Goal: Task Accomplishment & Management: Use online tool/utility

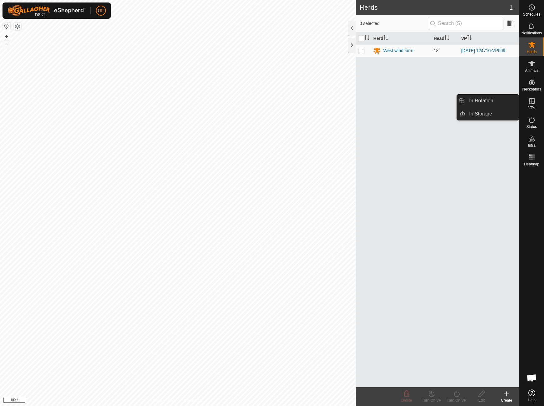
click at [532, 104] on icon at bounding box center [532, 101] width 6 height 6
click at [531, 102] on icon at bounding box center [532, 101] width 6 height 6
click at [493, 104] on link "In Rotation" at bounding box center [491, 101] width 53 height 12
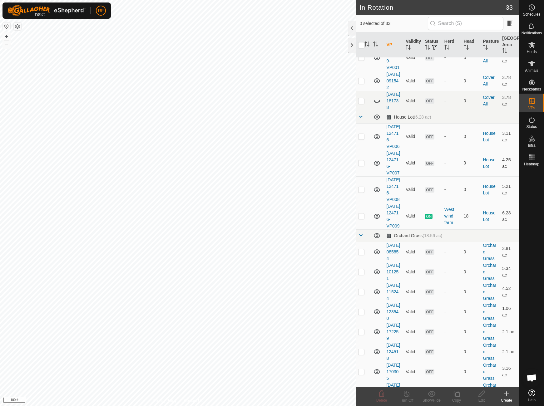
scroll to position [158, 0]
click at [361, 218] on p-checkbox at bounding box center [361, 215] width 6 height 5
checkbox input "true"
click at [456, 395] on icon at bounding box center [457, 393] width 8 height 7
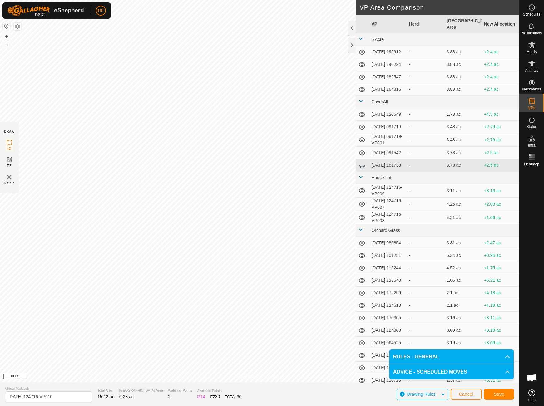
click at [504, 395] on span "Save" at bounding box center [498, 394] width 11 height 5
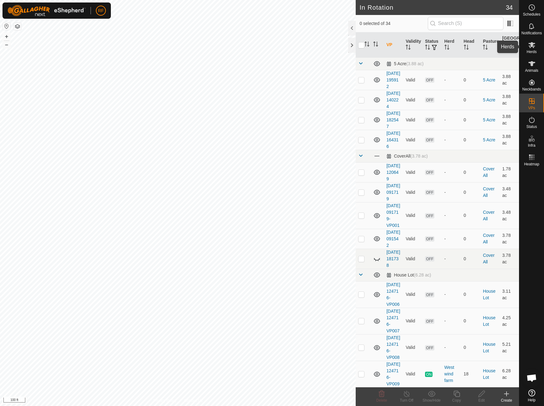
click at [536, 47] on es-mob-svg-icon at bounding box center [531, 45] width 11 height 10
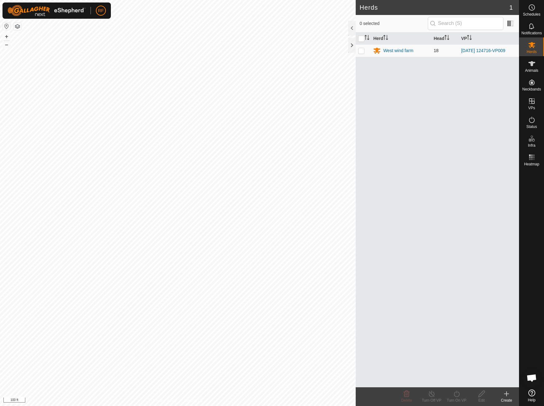
click at [361, 51] on p-checkbox at bounding box center [361, 50] width 6 height 5
checkbox input "true"
click at [456, 393] on icon at bounding box center [457, 393] width 8 height 7
click at [454, 379] on link "Now" at bounding box center [475, 380] width 62 height 12
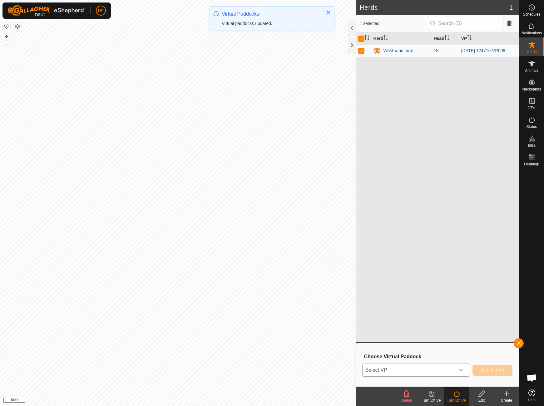
click at [458, 370] on icon "dropdown trigger" at bounding box center [460, 370] width 5 height 5
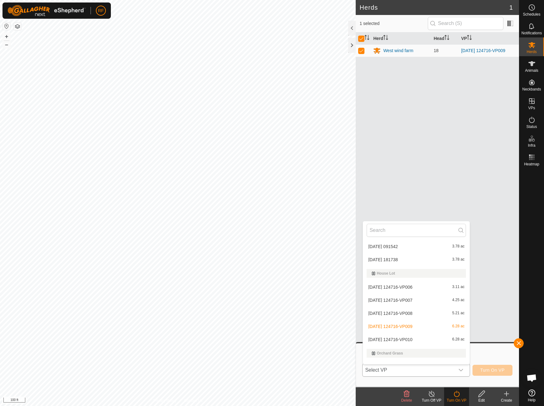
scroll to position [121, 0]
click at [405, 339] on li "[DATE] 124716-VP010 6.28 ac" at bounding box center [416, 338] width 107 height 12
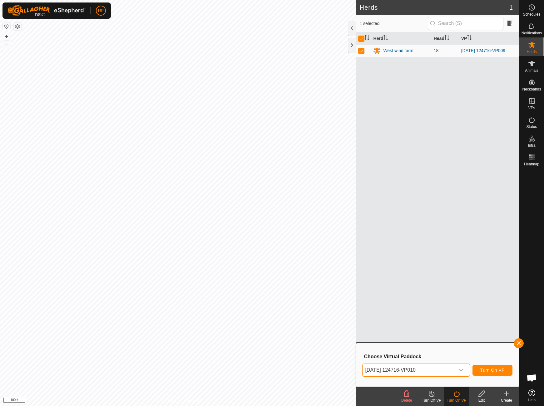
click at [484, 370] on span "Turn On VP" at bounding box center [492, 370] width 24 height 5
